Goal: Information Seeking & Learning: Learn about a topic

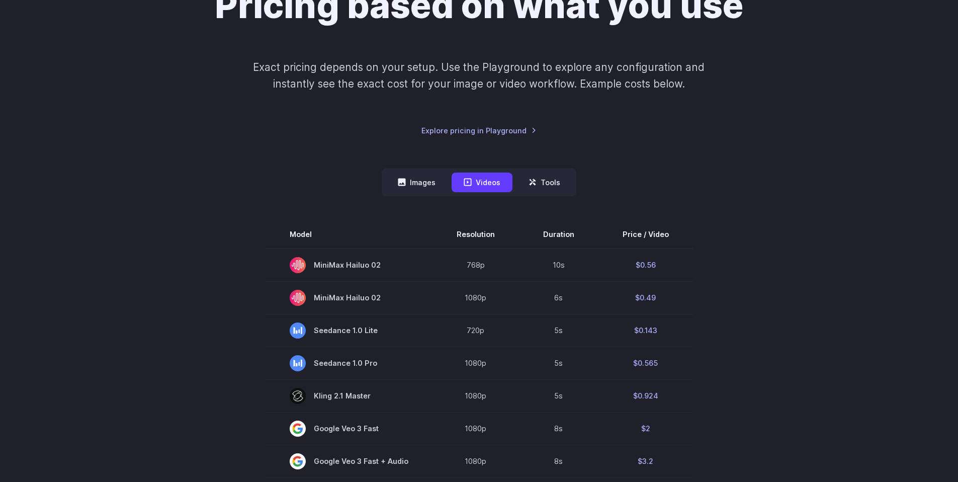
scroll to position [121, 0]
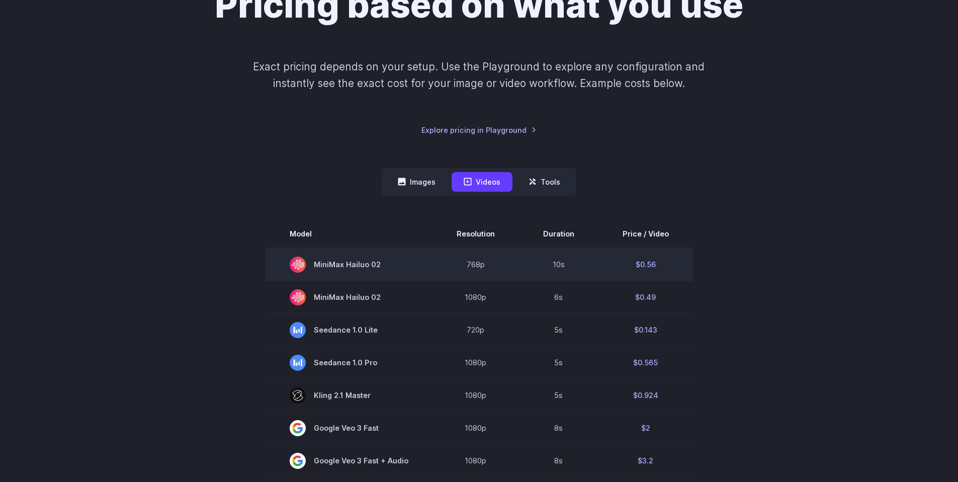
click at [649, 263] on td "$0.56" at bounding box center [645, 264] width 95 height 33
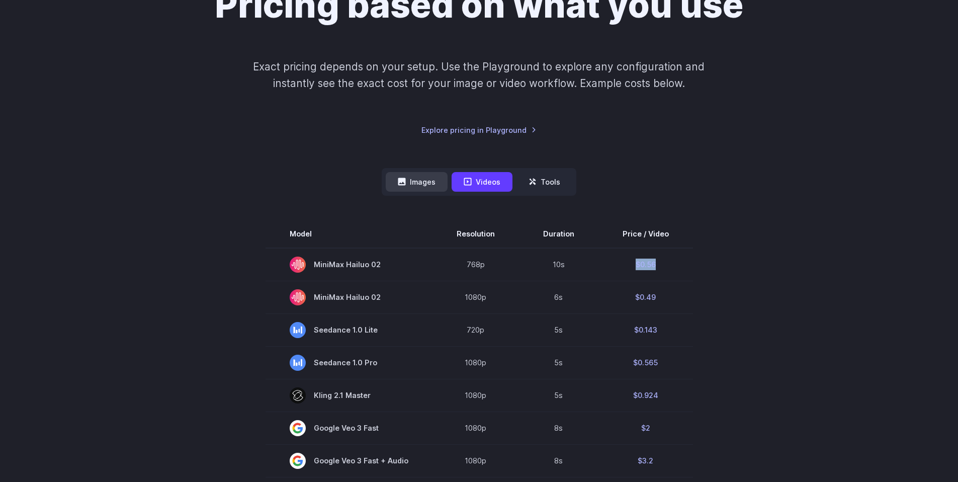
click at [423, 188] on button "Images" at bounding box center [417, 182] width 62 height 20
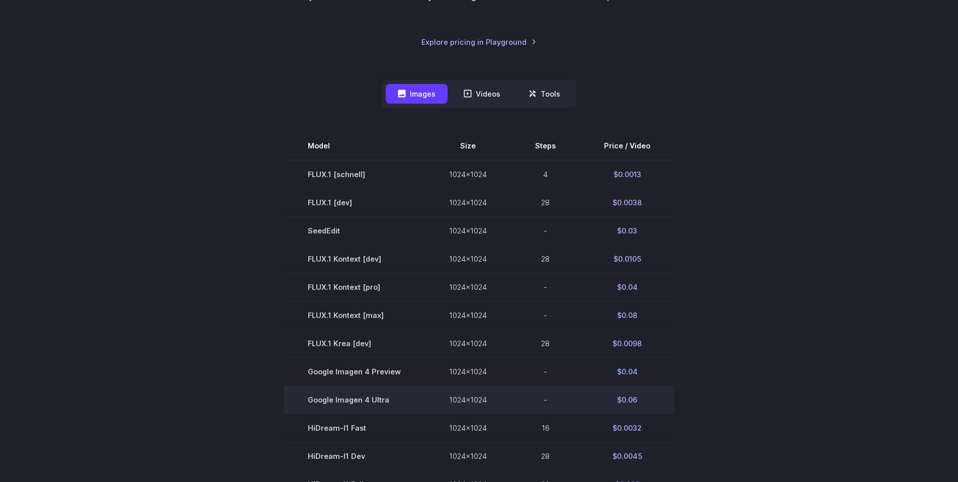
scroll to position [181, 0]
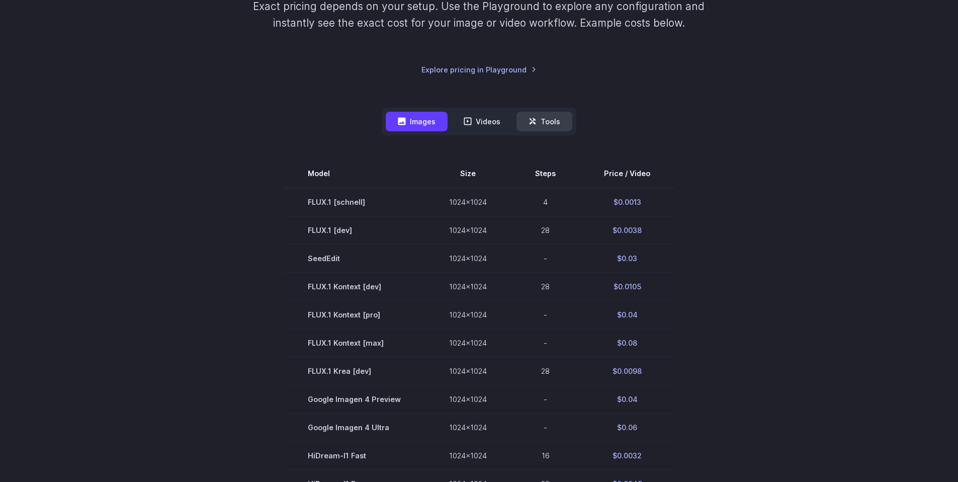
click at [553, 123] on button "Tools" at bounding box center [544, 122] width 56 height 20
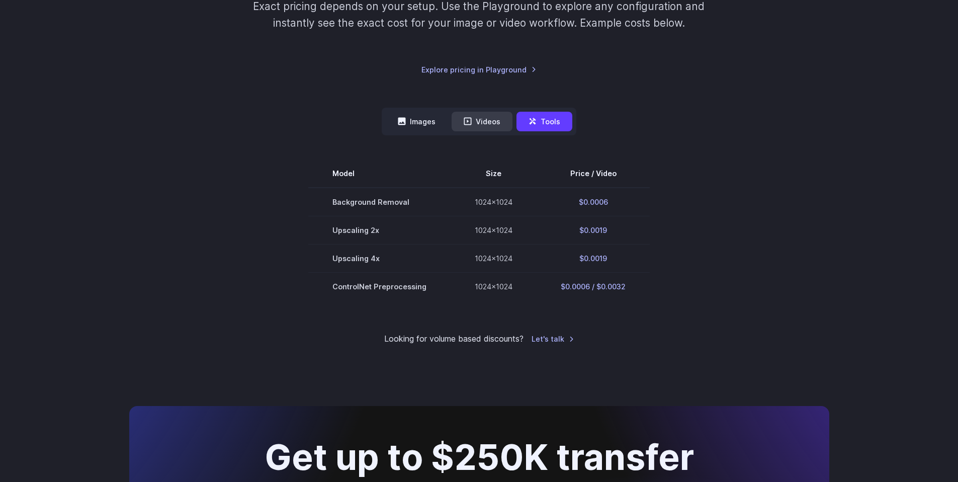
click at [505, 124] on button "Videos" at bounding box center [481, 122] width 61 height 20
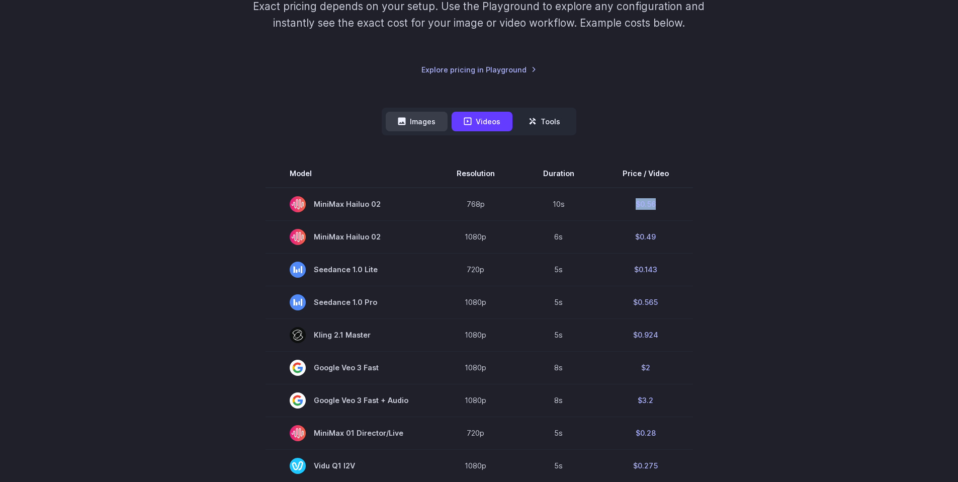
click at [418, 131] on button "Images" at bounding box center [417, 122] width 62 height 20
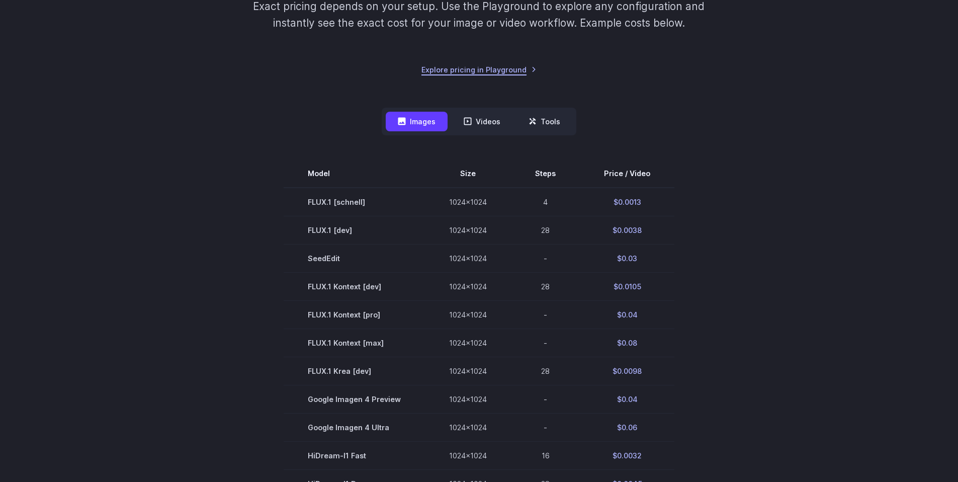
click at [477, 74] on link "Explore pricing in Playground" at bounding box center [478, 70] width 115 height 12
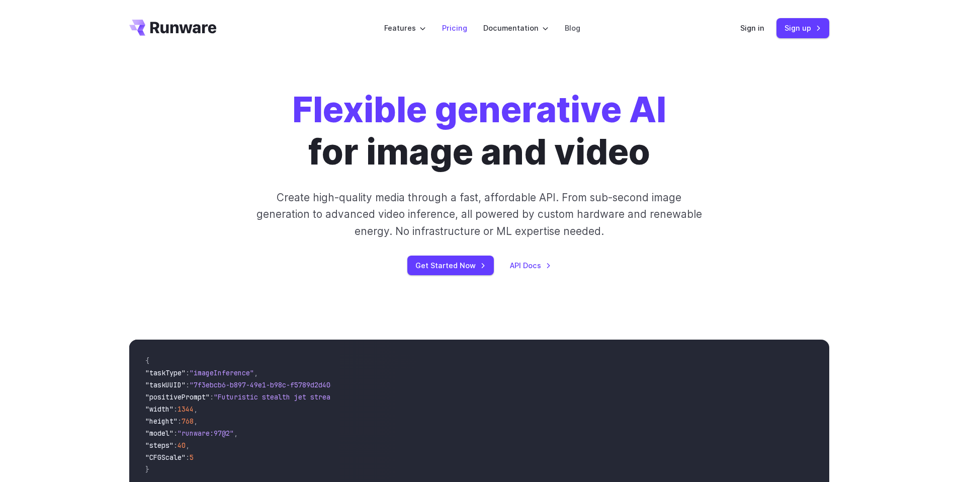
click at [456, 30] on link "Pricing" at bounding box center [454, 28] width 25 height 12
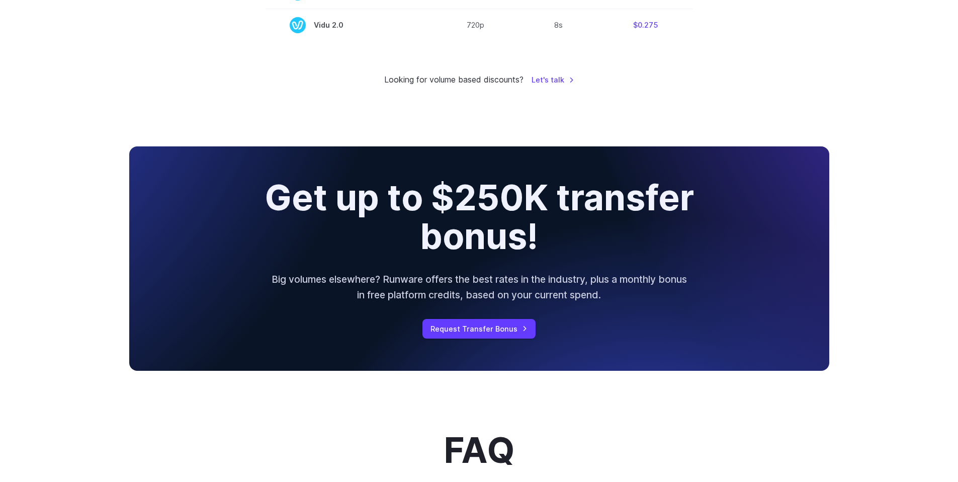
scroll to position [1025, 0]
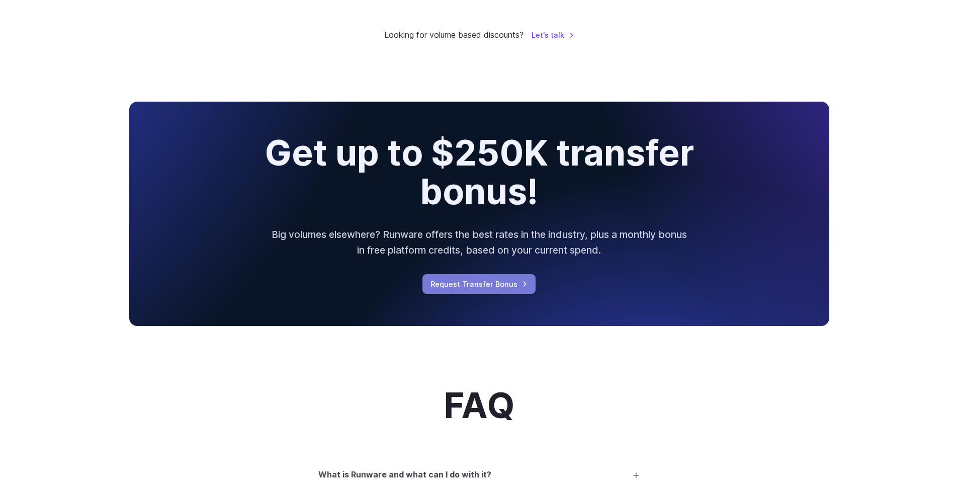
click at [509, 286] on link "Request Transfer Bonus" at bounding box center [478, 284] width 113 height 20
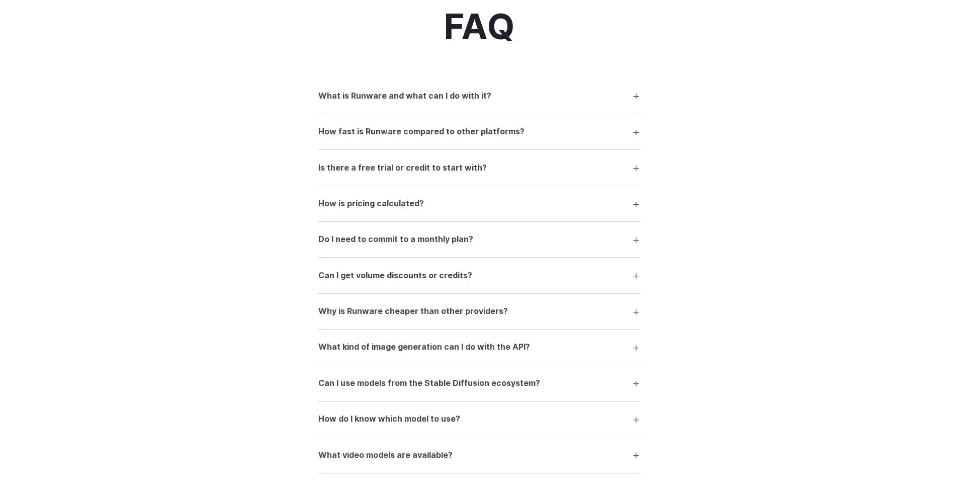
scroll to position [1568, 0]
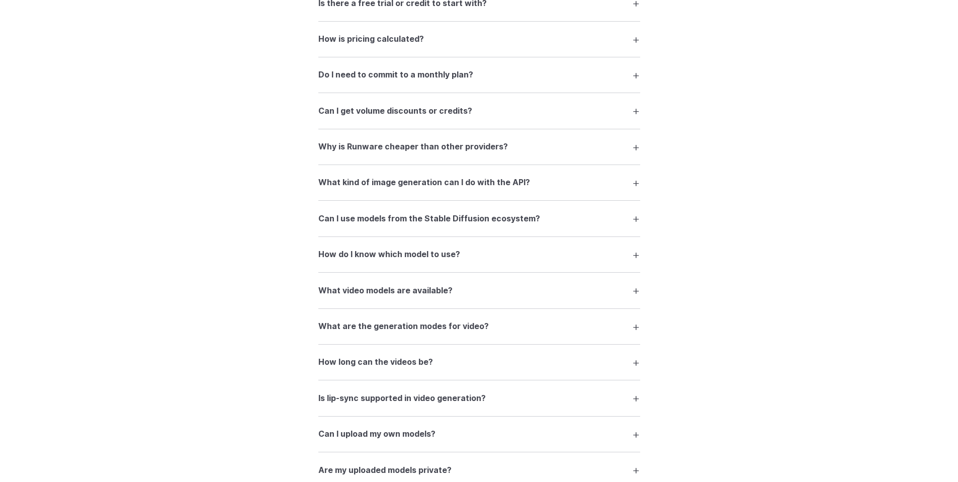
click at [438, 150] on h3 "Why is Runware cheaper than other providers?" at bounding box center [413, 146] width 190 height 13
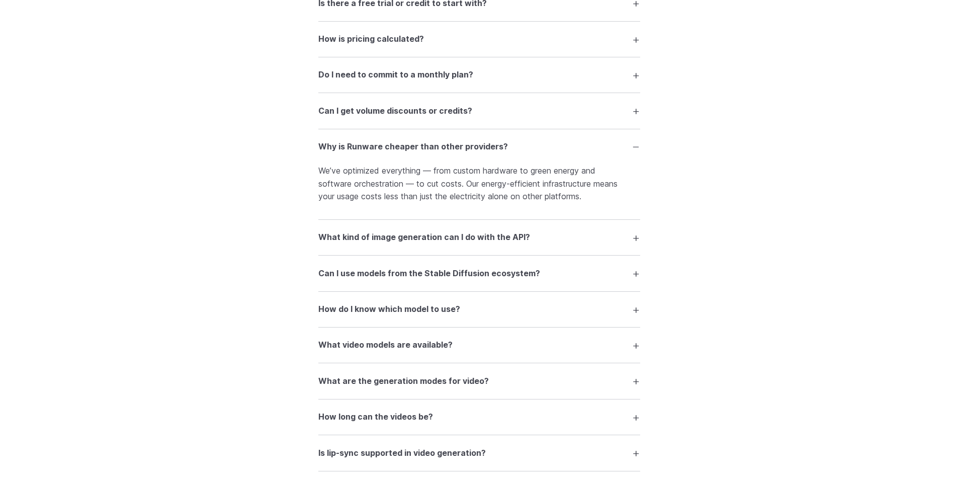
click at [438, 150] on h3 "Why is Runware cheaper than other providers?" at bounding box center [413, 146] width 190 height 13
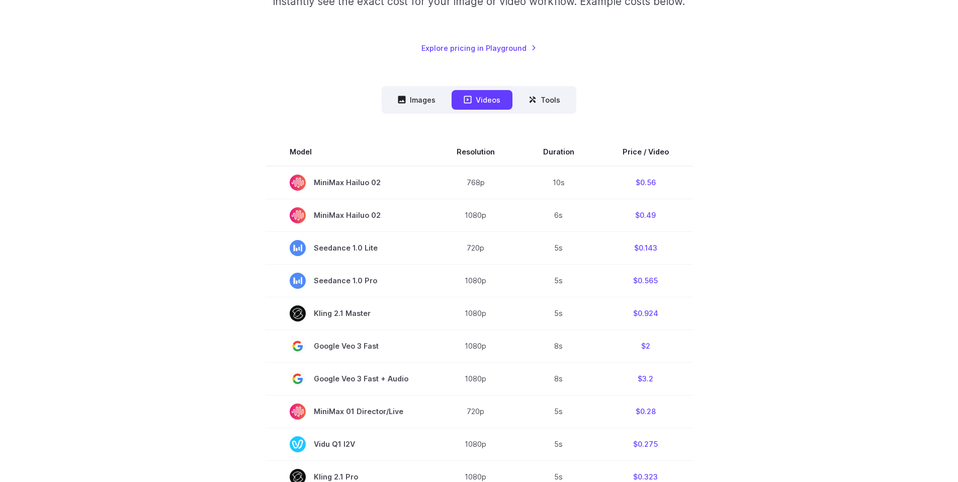
scroll to position [0, 0]
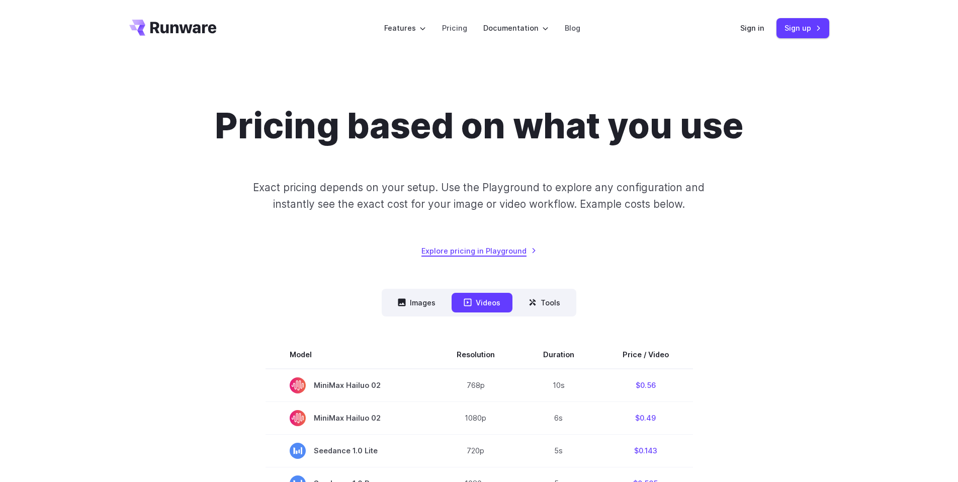
click at [515, 251] on link "Explore pricing in Playground" at bounding box center [478, 251] width 115 height 12
